Goal: Task Accomplishment & Management: Manage account settings

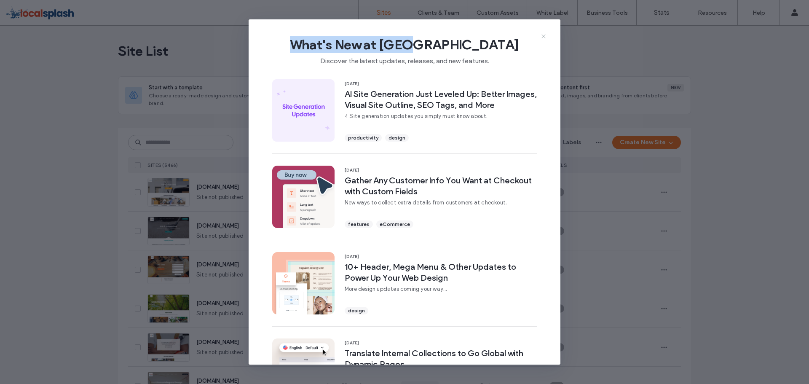
click at [545, 34] on div "What's New at Duda Discover the latest updates, releases, and new features. 15 …" at bounding box center [405, 192] width 312 height 346
click at [544, 34] on icon at bounding box center [543, 36] width 7 height 7
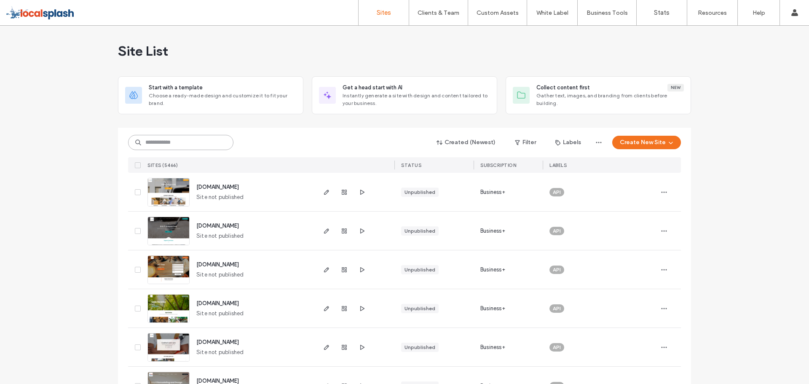
click at [192, 141] on input at bounding box center [180, 142] width 105 height 15
paste input "********"
type input "********"
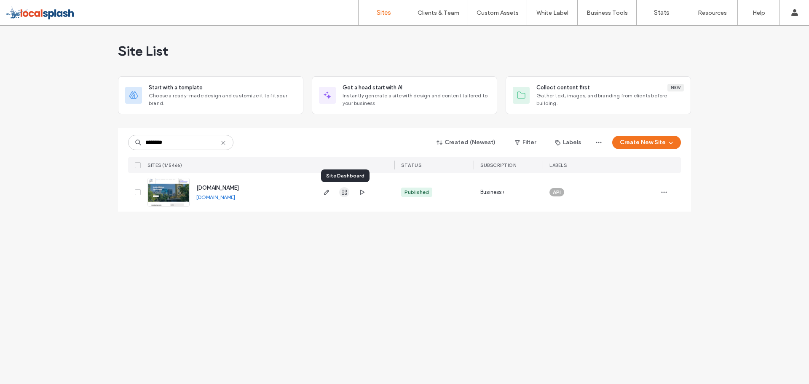
click at [344, 190] on icon "button" at bounding box center [344, 192] width 7 height 7
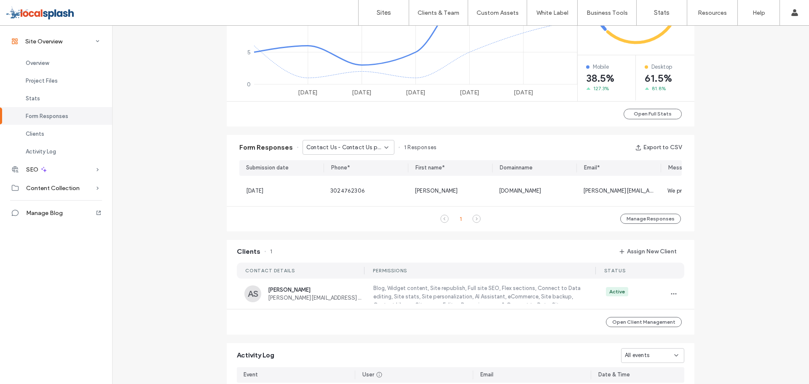
scroll to position [464, 0]
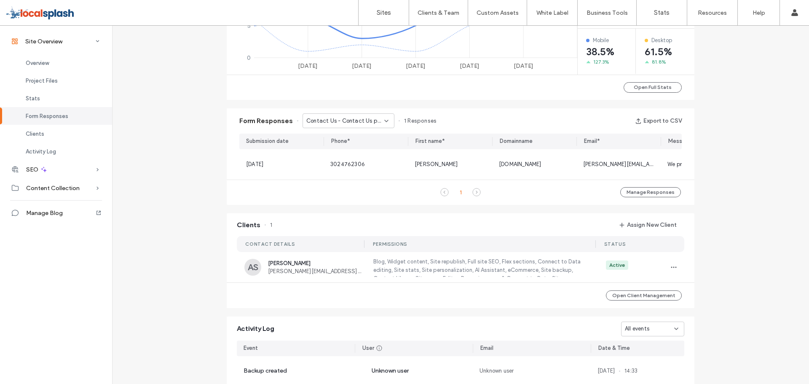
click at [368, 118] on span "Contact Us - Contact Us page" at bounding box center [345, 121] width 78 height 8
click at [360, 149] on span "Contact Us - Home page" at bounding box center [334, 150] width 65 height 8
click at [377, 119] on div "Contact Us - Home page" at bounding box center [345, 121] width 78 height 8
click at [359, 132] on span "Contact Us - Contact Us page" at bounding box center [342, 136] width 81 height 8
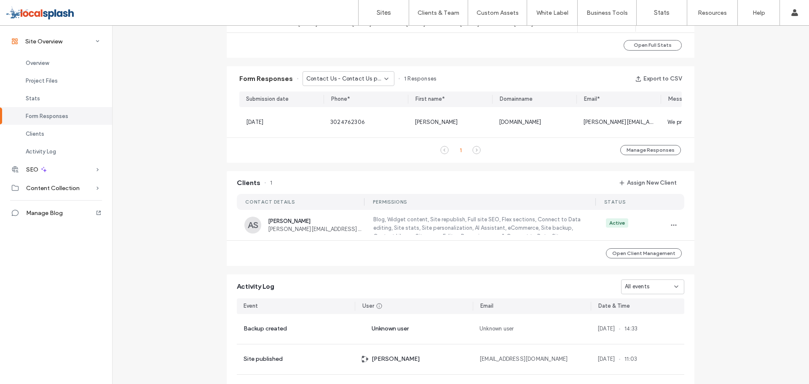
scroll to position [422, 0]
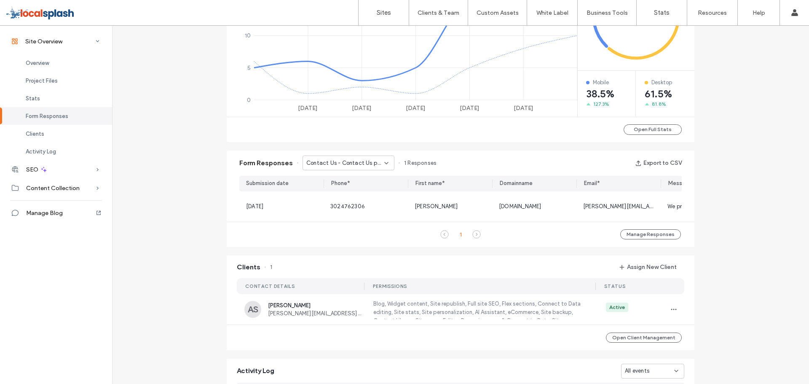
click at [442, 239] on icon at bounding box center [445, 234] width 8 height 8
click at [363, 159] on span "Contact Us - Contact Us page" at bounding box center [345, 163] width 78 height 8
click at [343, 190] on span "Contact Us - Home page" at bounding box center [334, 192] width 65 height 8
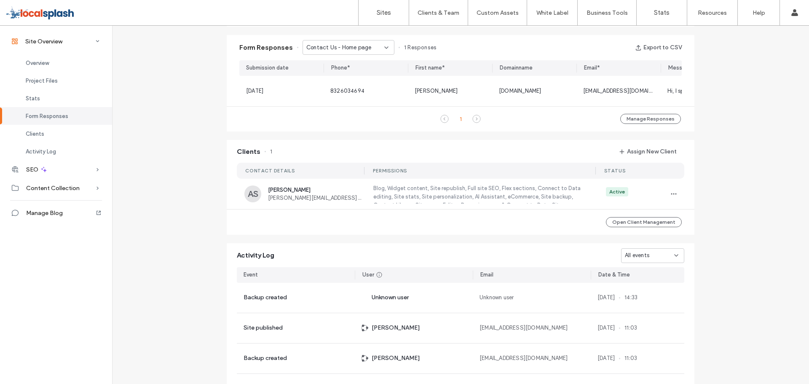
scroll to position [632, 0]
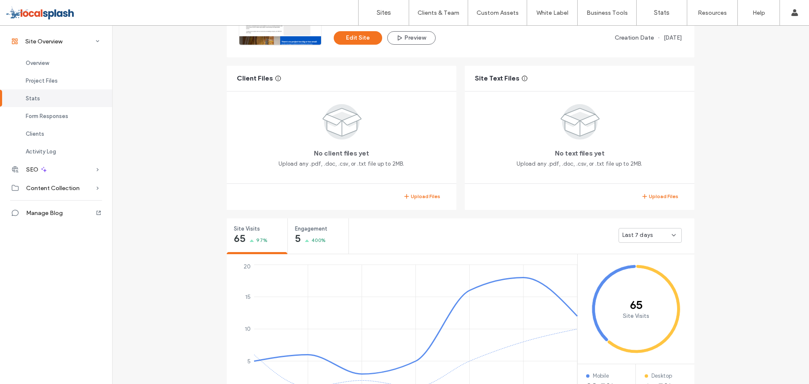
scroll to position [126, 0]
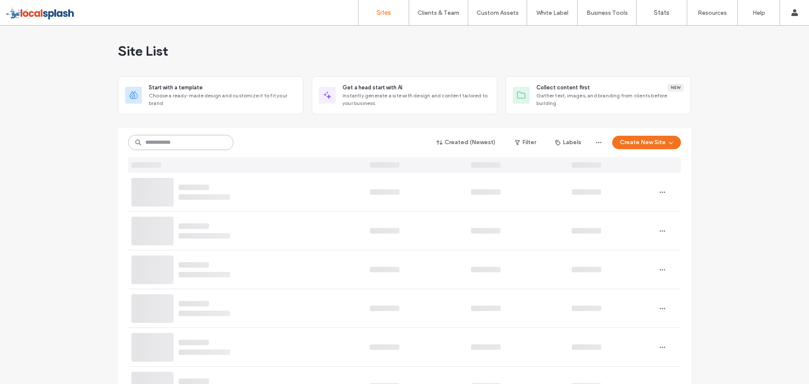
click at [180, 142] on input at bounding box center [180, 142] width 105 height 15
paste input "********"
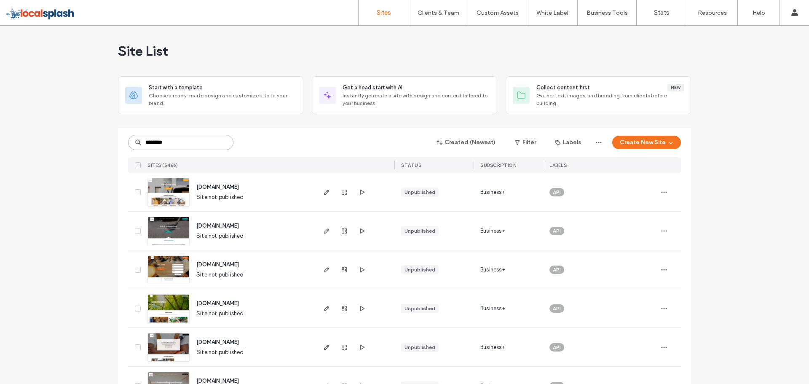
click at [180, 142] on input "********" at bounding box center [180, 142] width 105 height 15
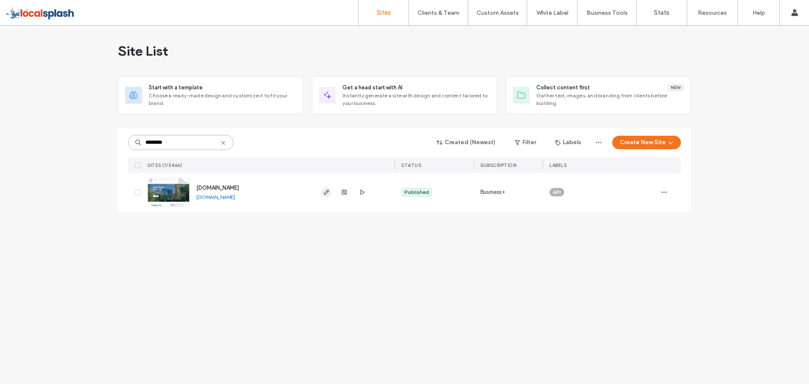
type input "********"
click at [325, 196] on span "button" at bounding box center [327, 192] width 10 height 10
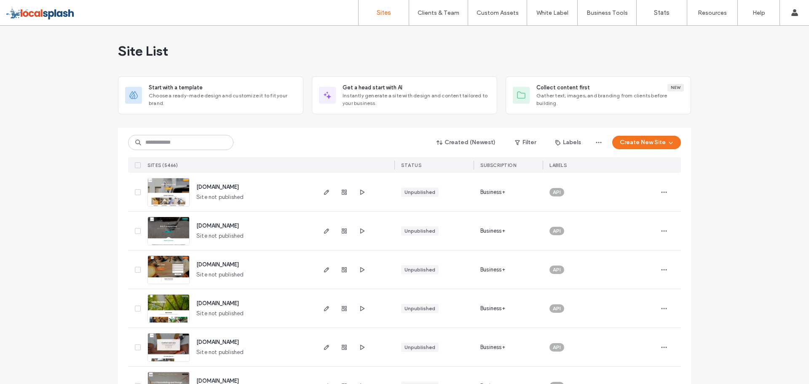
click at [150, 139] on input at bounding box center [180, 142] width 105 height 15
type input "********"
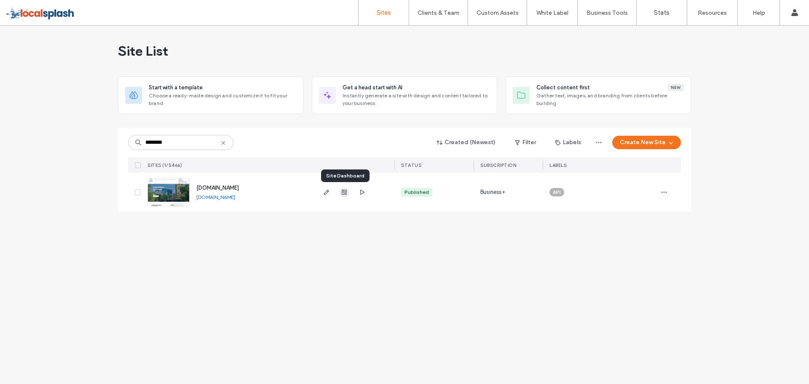
click at [347, 190] on use "button" at bounding box center [344, 192] width 5 height 5
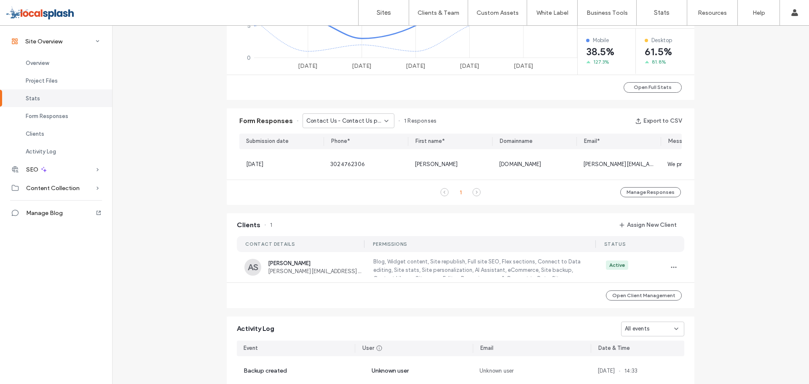
scroll to position [0, 148]
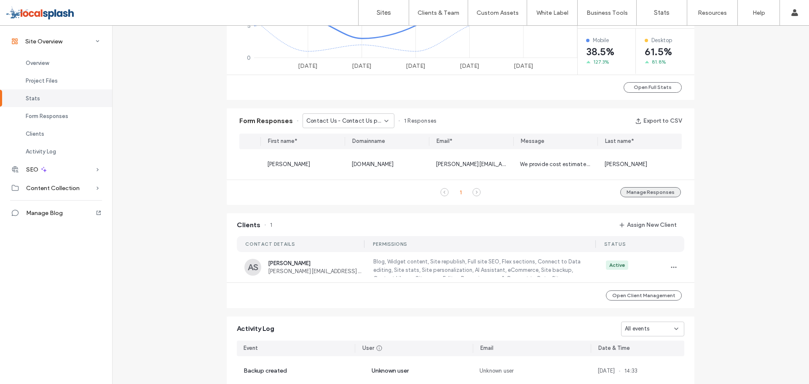
click at [641, 197] on button "Manage Responses" at bounding box center [651, 192] width 61 height 10
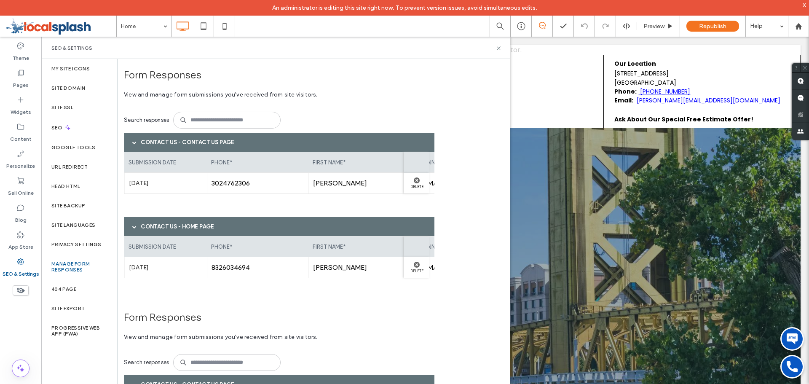
scroll to position [92, 0]
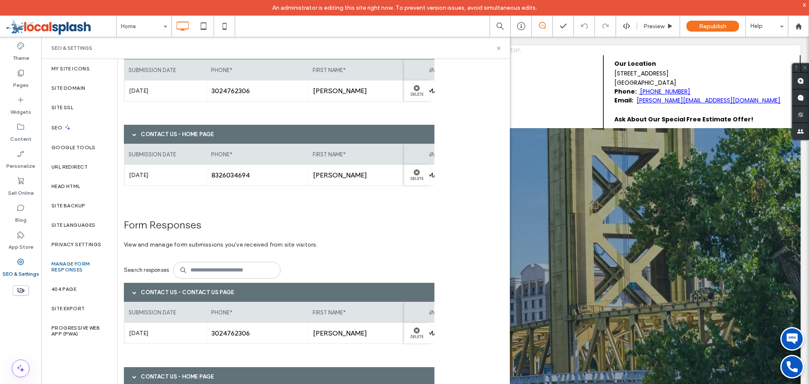
drag, startPoint x: 207, startPoint y: 375, endPoint x: 211, endPoint y: 321, distance: 53.6
click at [207, 374] on div "Contact Us - Home page" at bounding box center [279, 376] width 311 height 19
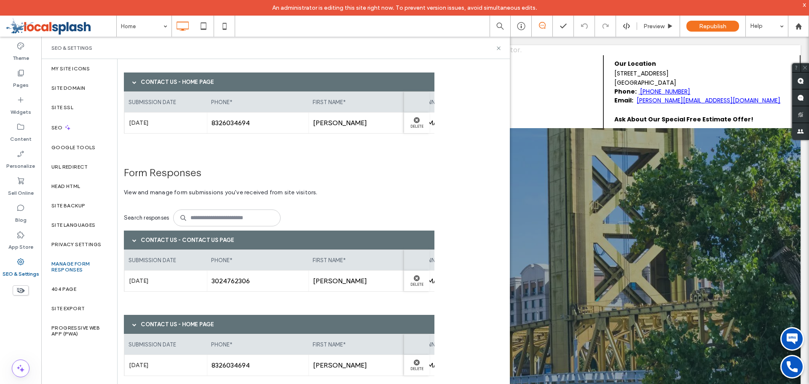
scroll to position [145, 0]
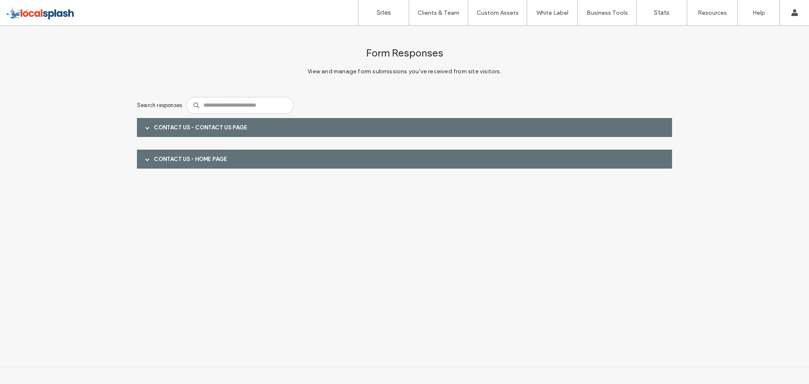
click at [148, 128] on span at bounding box center [147, 128] width 4 height 4
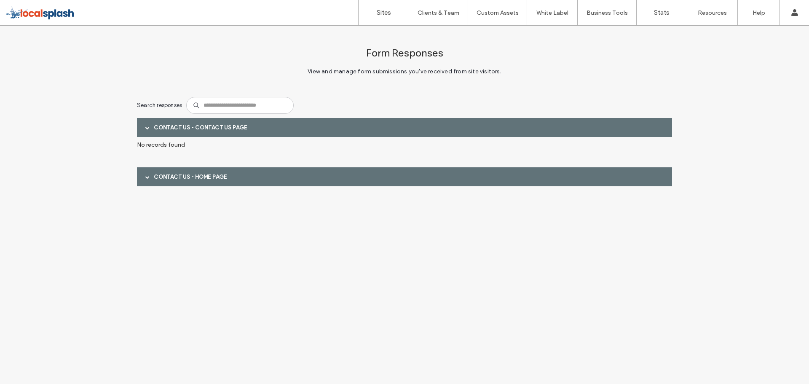
click at [146, 178] on span at bounding box center [147, 177] width 4 height 4
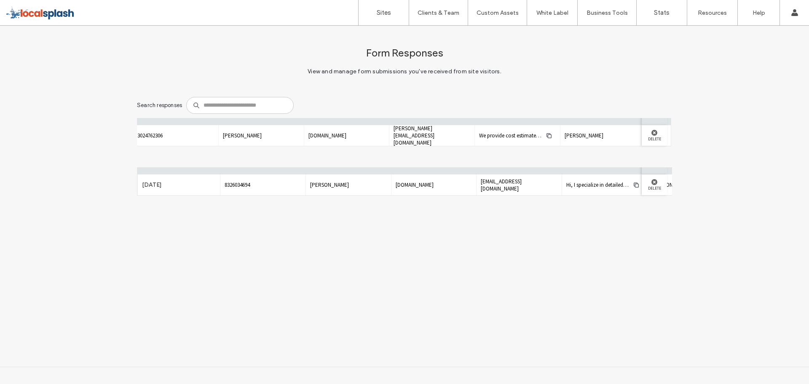
scroll to position [0, 98]
click at [646, 137] on label "Delete" at bounding box center [654, 138] width 17 height 5
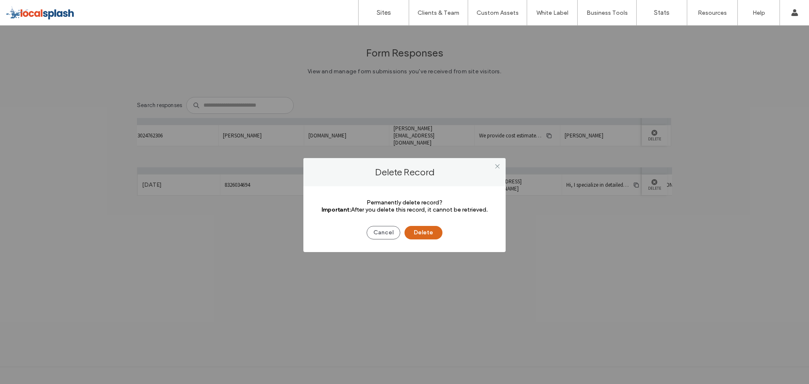
click at [426, 231] on button "Delete" at bounding box center [424, 232] width 38 height 13
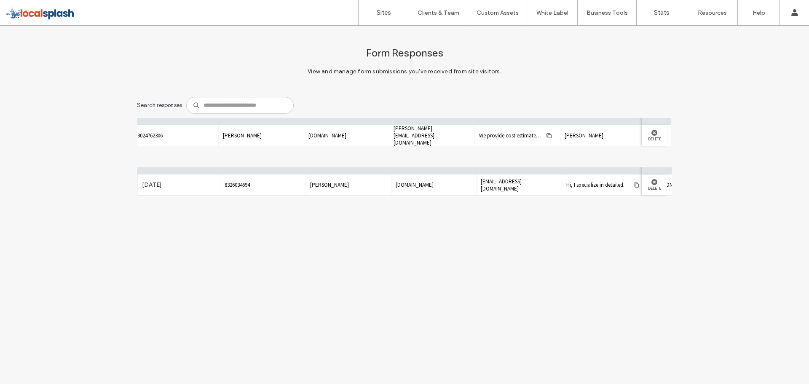
scroll to position [0, 0]
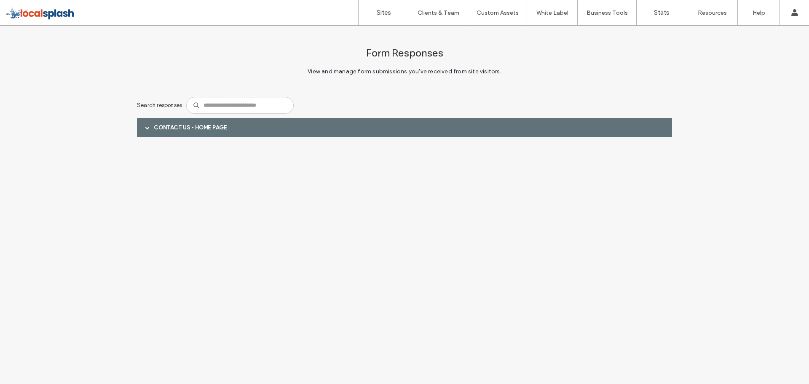
click at [145, 130] on span at bounding box center [147, 127] width 4 height 15
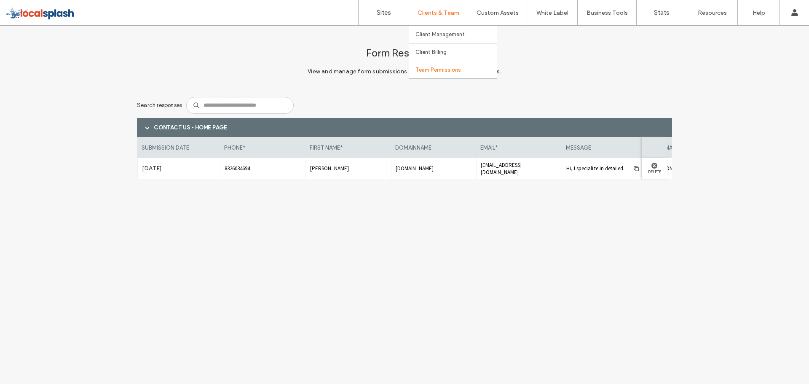
click at [434, 72] on label "Team Permissions" at bounding box center [439, 70] width 46 height 6
